Goal: Information Seeking & Learning: Learn about a topic

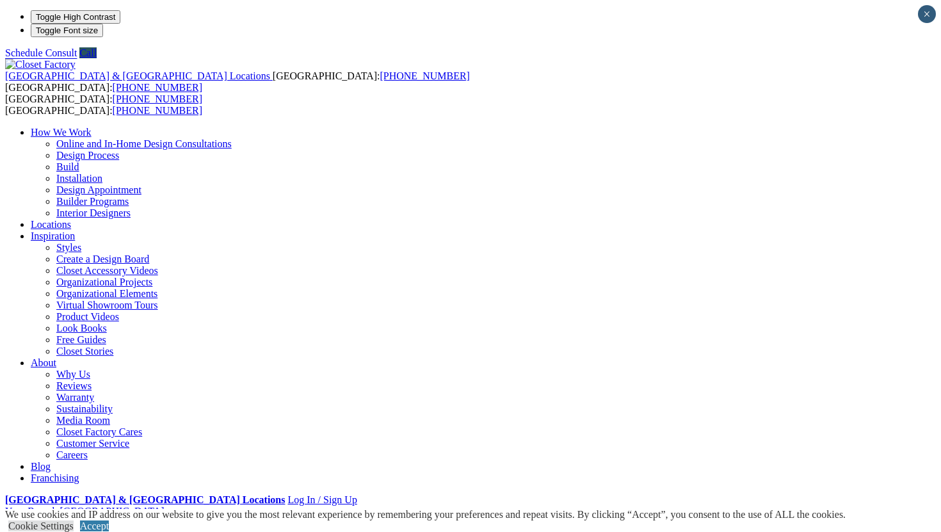
scroll to position [5, 0]
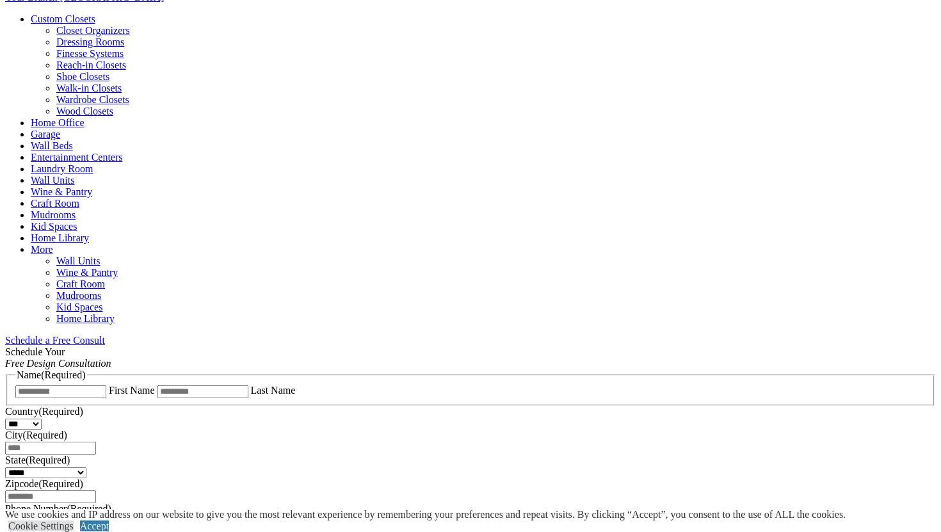
scroll to position [451, 0]
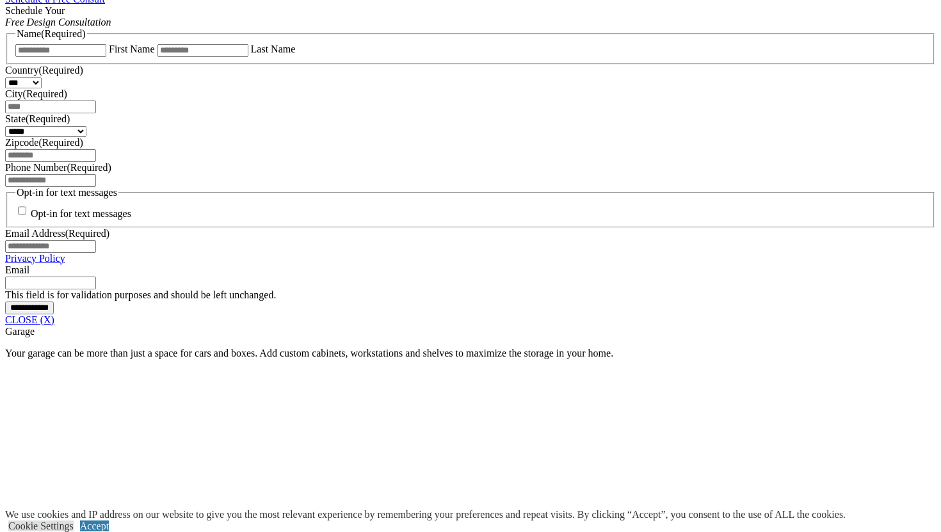
scroll to position [886, 0]
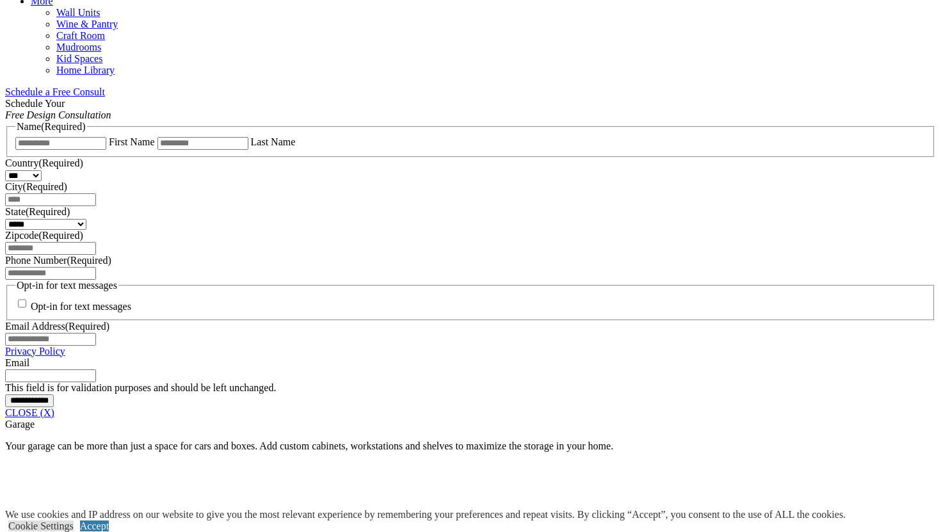
scroll to position [748, 0]
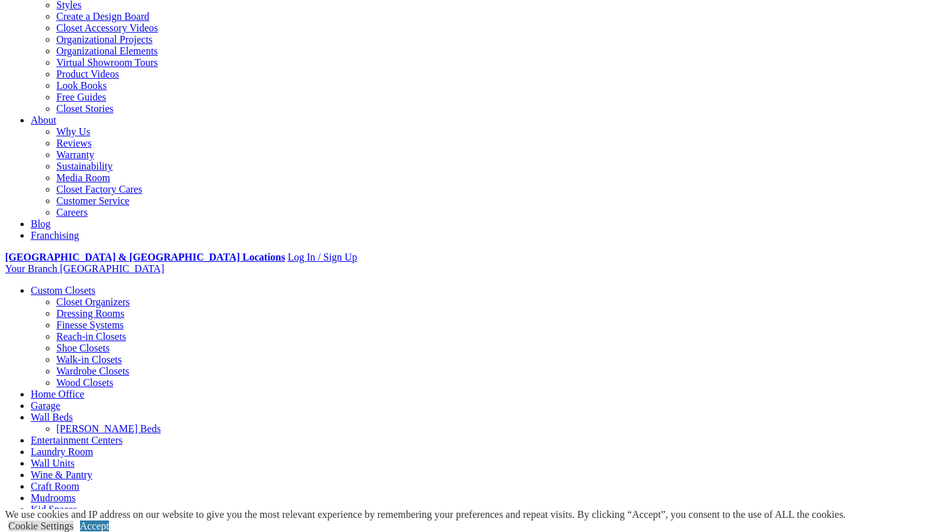
scroll to position [249, 0]
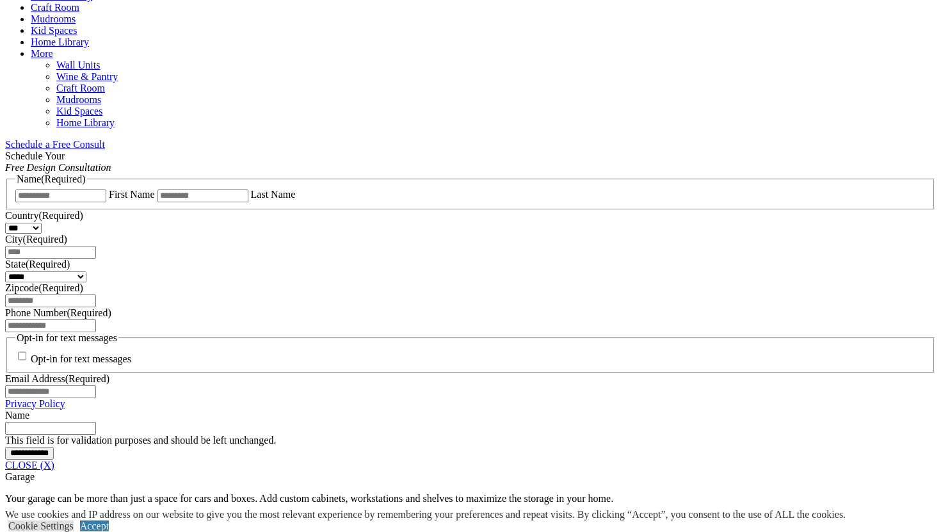
scroll to position [727, 0]
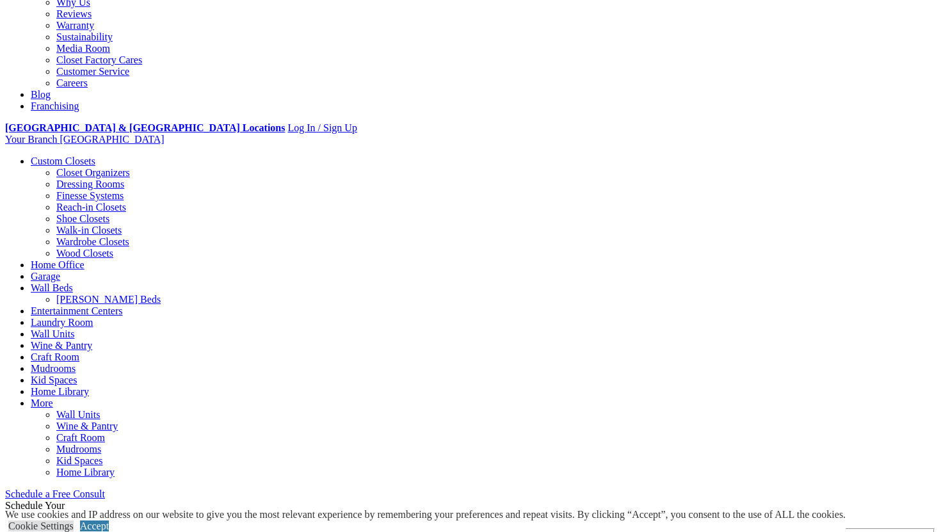
scroll to position [282, 0]
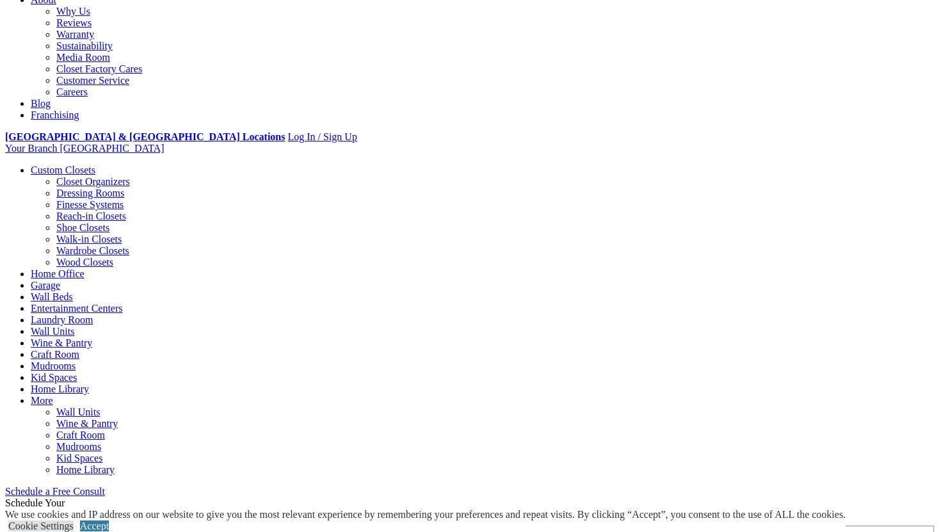
click at [60, 280] on link "Garage" at bounding box center [45, 285] width 29 height 11
